Goal: Information Seeking & Learning: Learn about a topic

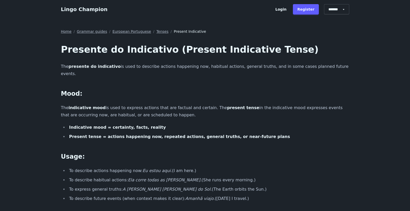
click at [157, 31] on link "Tenses" at bounding box center [163, 31] width 12 height 5
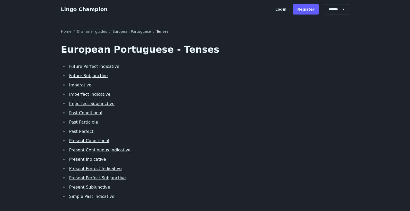
click at [74, 188] on link "Present Subjunctive" at bounding box center [89, 186] width 41 height 5
click at [77, 132] on link "Past Perfect" at bounding box center [81, 131] width 24 height 5
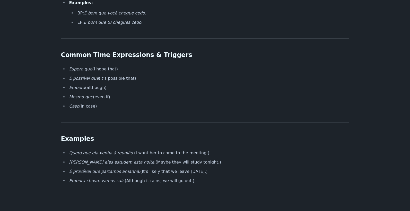
scroll to position [660, 0]
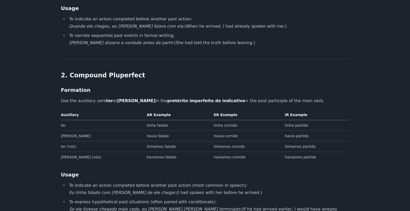
scroll to position [330, 0]
